Goal: Use online tool/utility

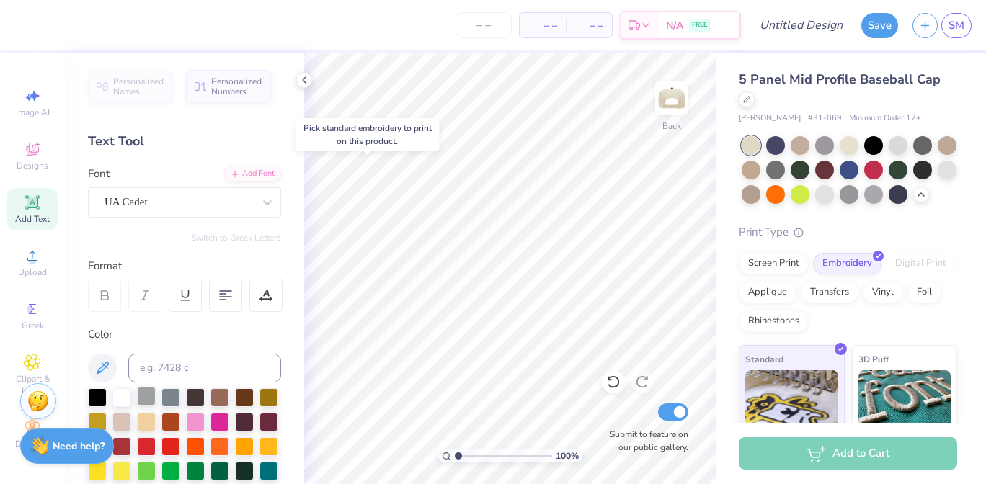
scroll to position [288, 0]
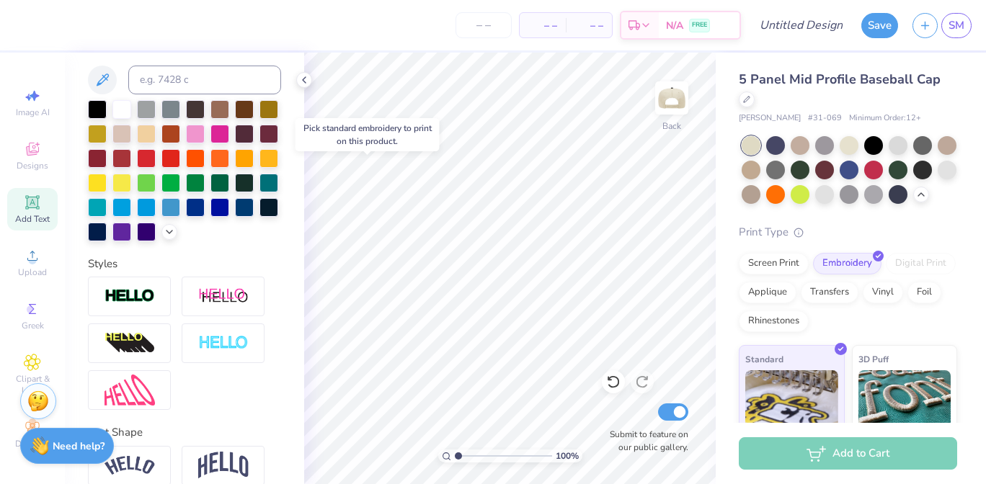
click at [43, 200] on div "Add Text" at bounding box center [32, 209] width 50 height 43
type textarea "H"
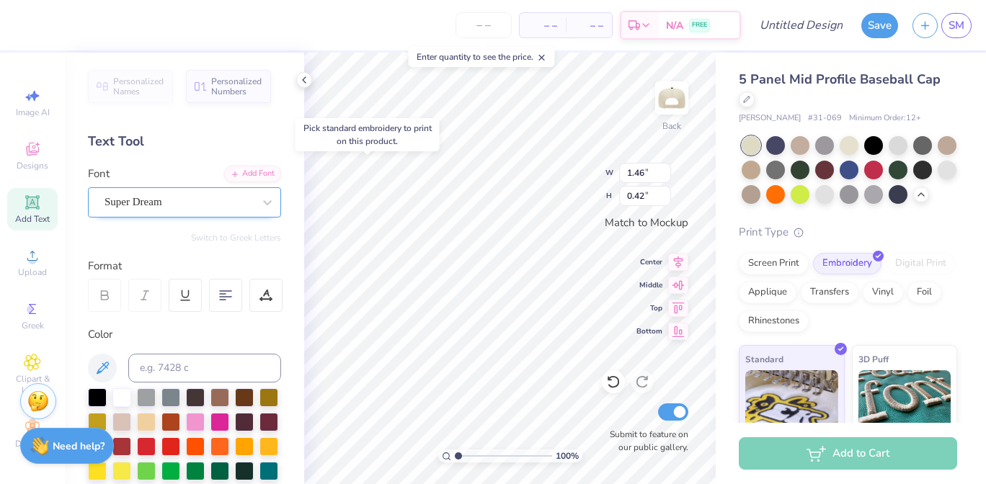
type textarea "ALL STAR"
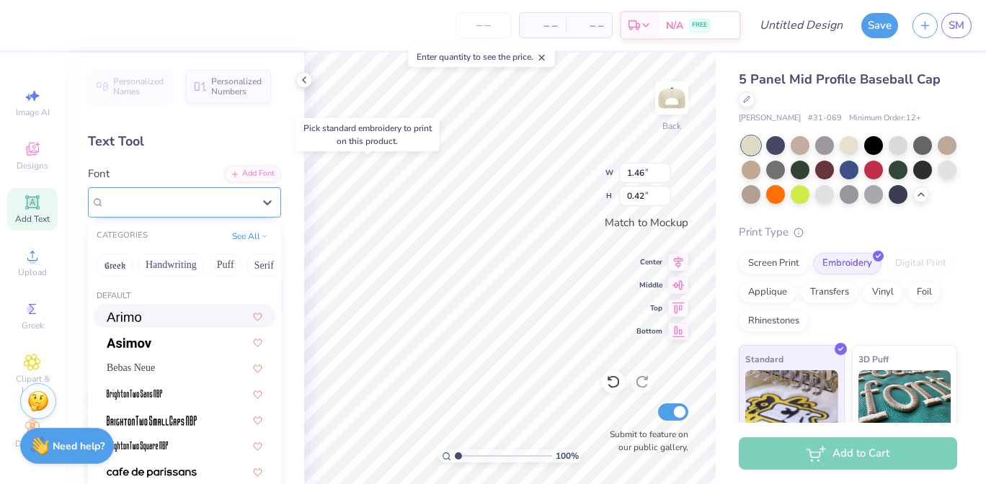
click at [185, 200] on div "Super Dream" at bounding box center [178, 202] width 151 height 22
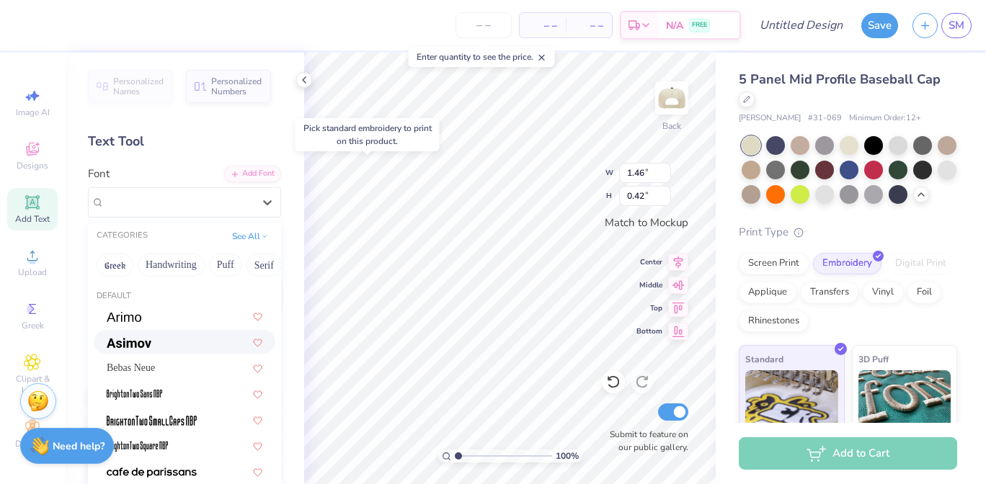
click at [177, 345] on div at bounding box center [185, 341] width 156 height 15
click at [244, 197] on div "[PERSON_NAME]" at bounding box center [178, 202] width 151 height 22
click at [183, 367] on div "Bebas Neue" at bounding box center [185, 367] width 156 height 15
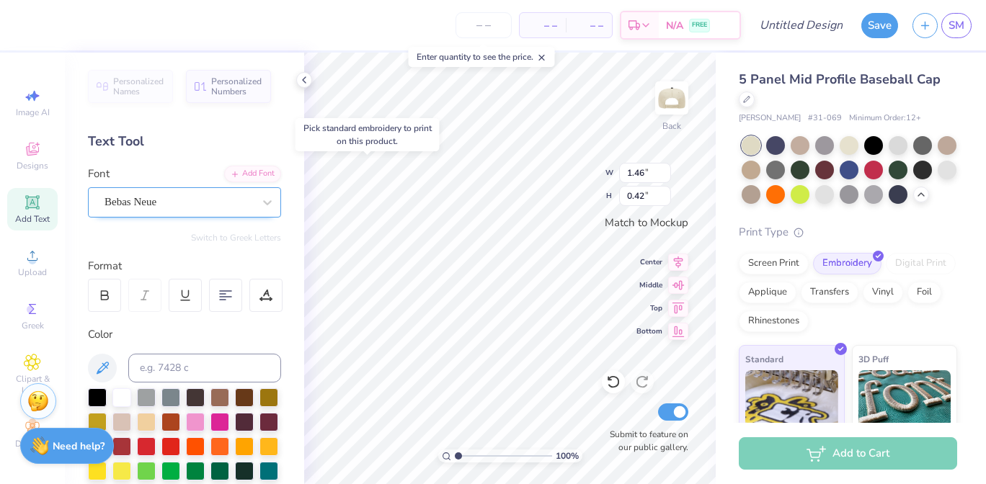
click at [246, 201] on div "Bebas Neue" at bounding box center [178, 202] width 151 height 22
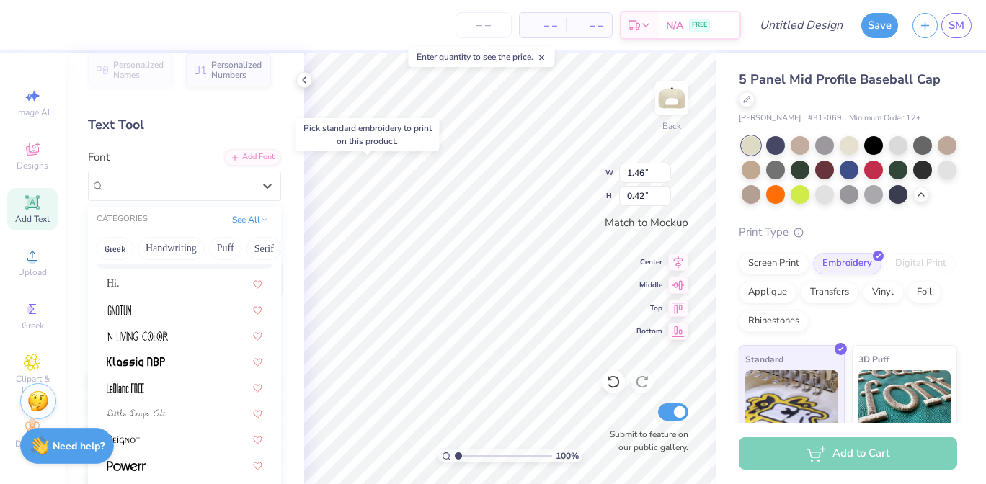
scroll to position [36, 0]
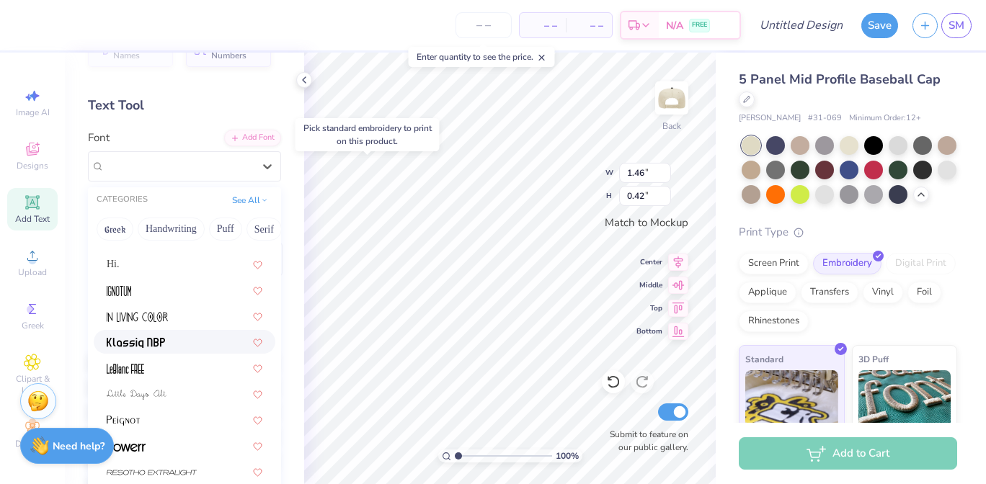
click at [153, 334] on span at bounding box center [136, 341] width 58 height 15
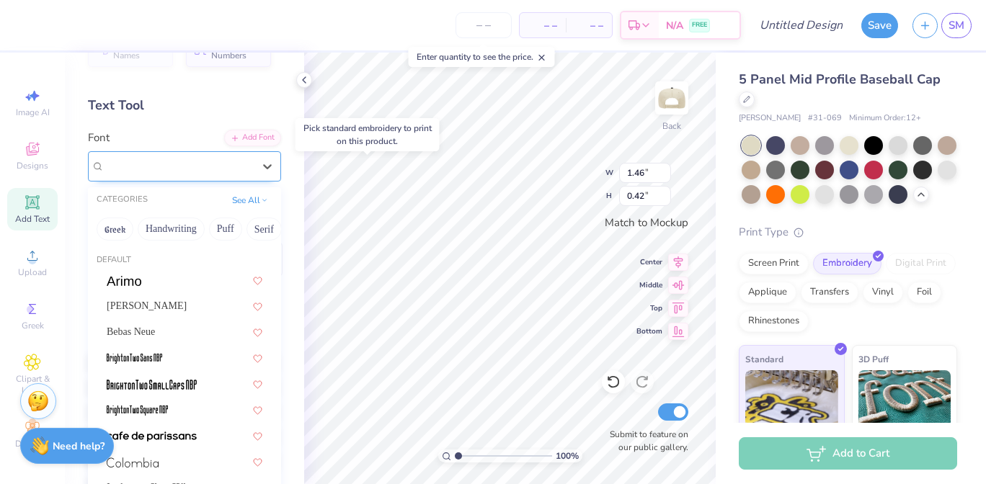
click at [231, 169] on div "Klassiq NBP" at bounding box center [178, 166] width 151 height 22
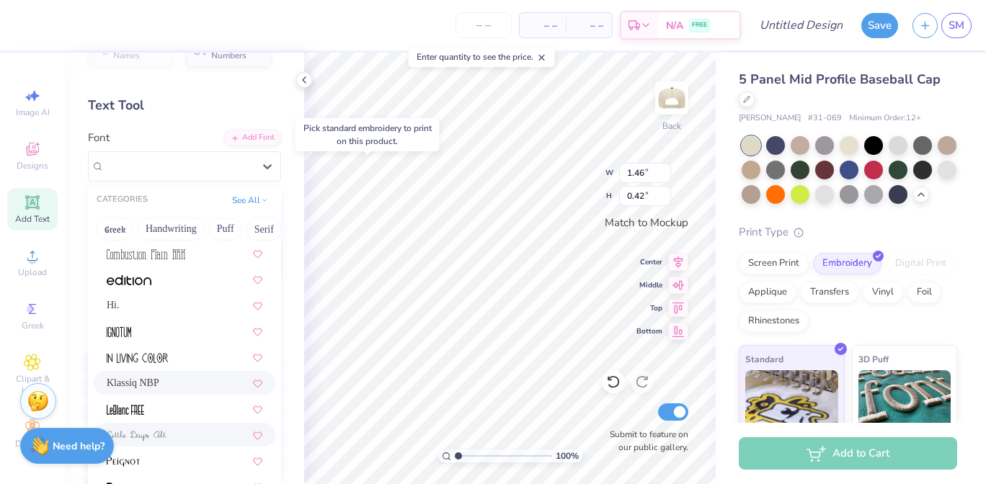
scroll to position [275, 0]
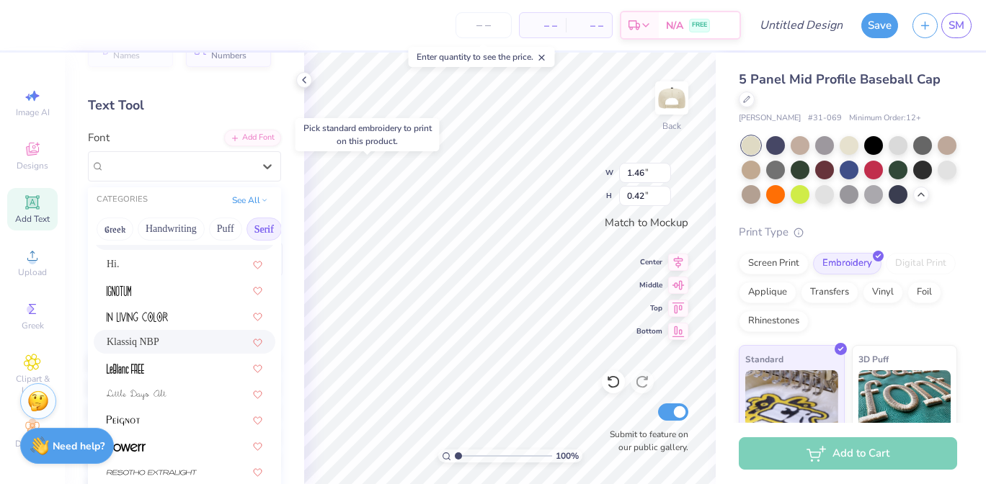
click at [259, 226] on button "Serif" at bounding box center [263, 229] width 35 height 23
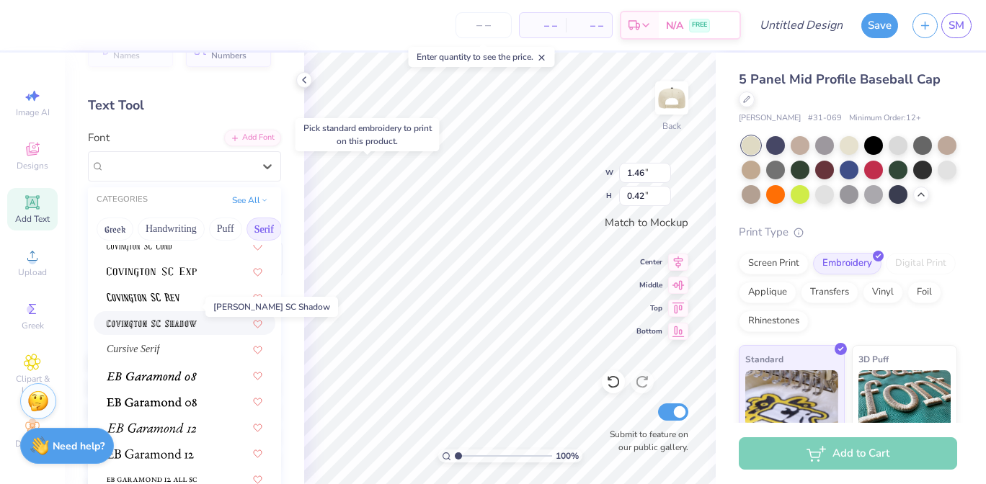
scroll to position [795, 0]
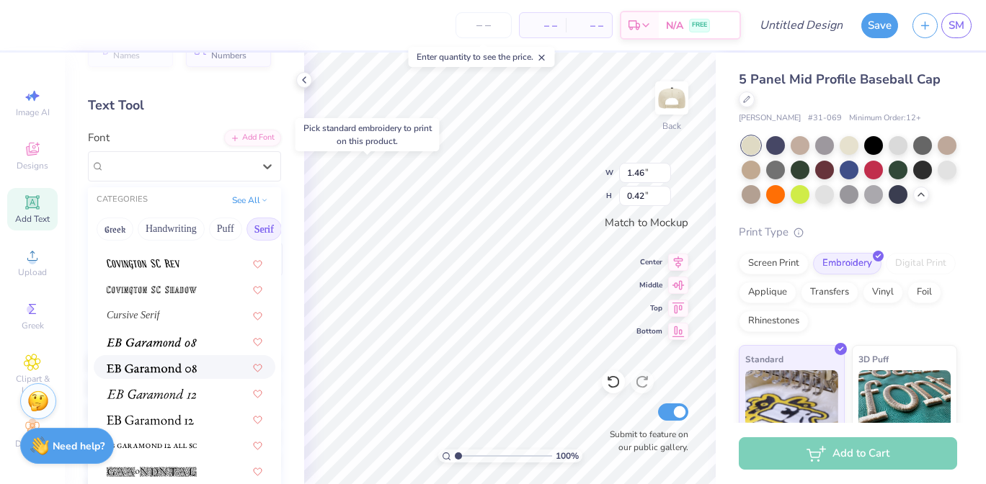
click at [159, 362] on span at bounding box center [152, 367] width 90 height 15
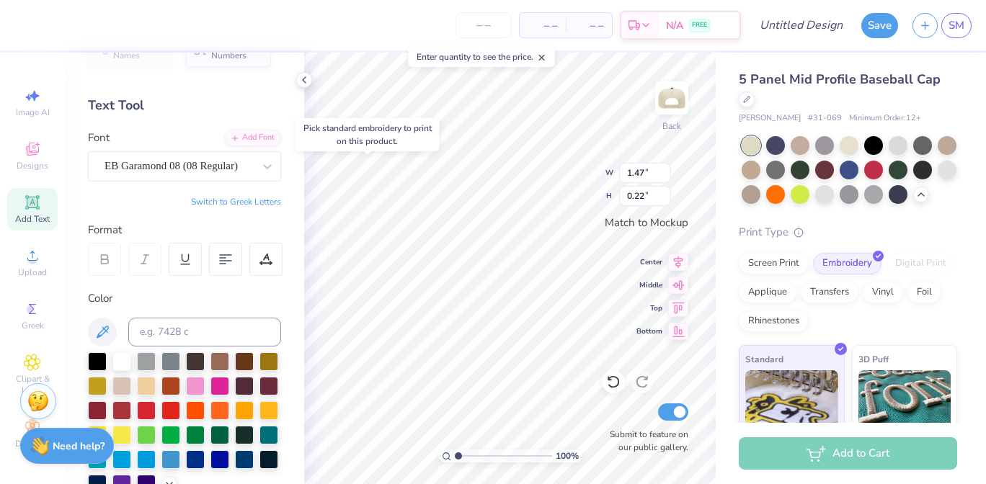
type input "1.47"
type input "0.22"
click at [27, 356] on icon at bounding box center [32, 362] width 16 height 16
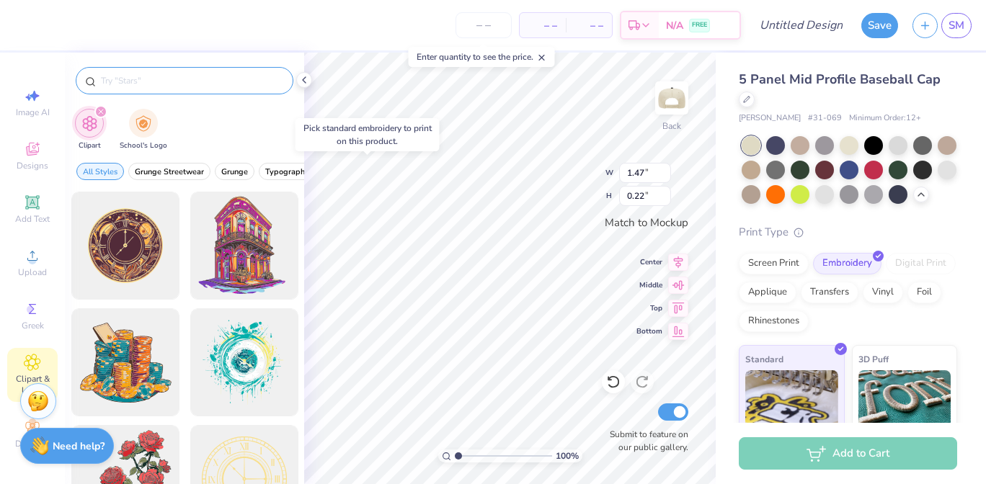
click at [171, 83] on input "text" at bounding box center [191, 80] width 184 height 14
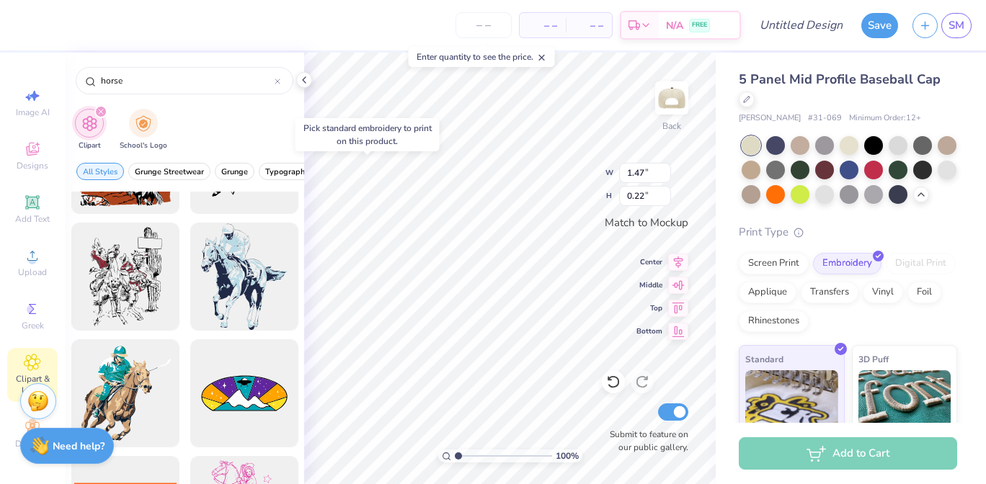
scroll to position [3589, 0]
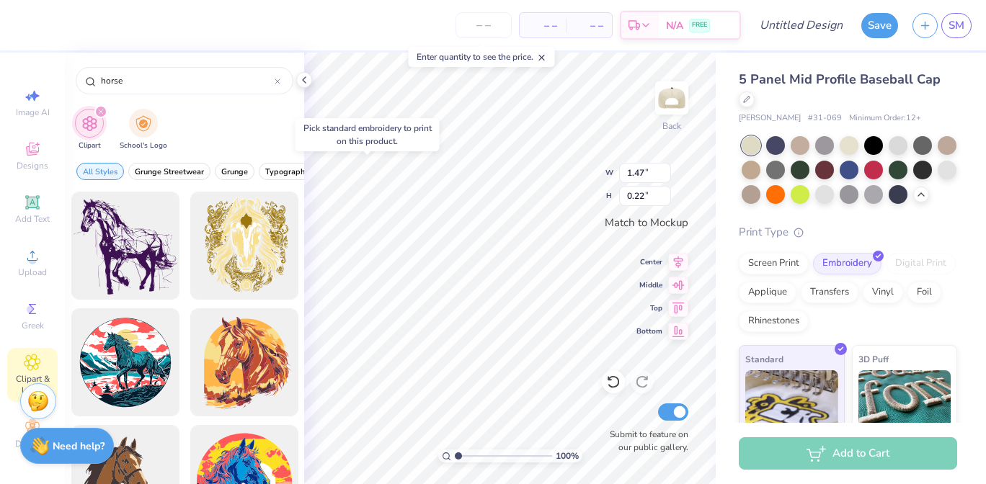
type input "horse"
